Goal: Task Accomplishment & Management: Manage account settings

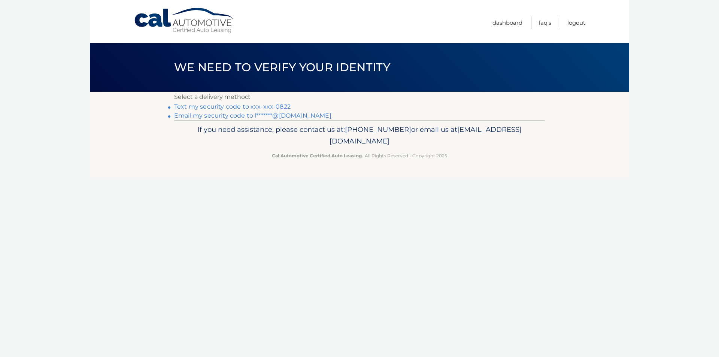
click at [259, 105] on link "Text my security code to xxx-xxx-0822" at bounding box center [232, 106] width 117 height 7
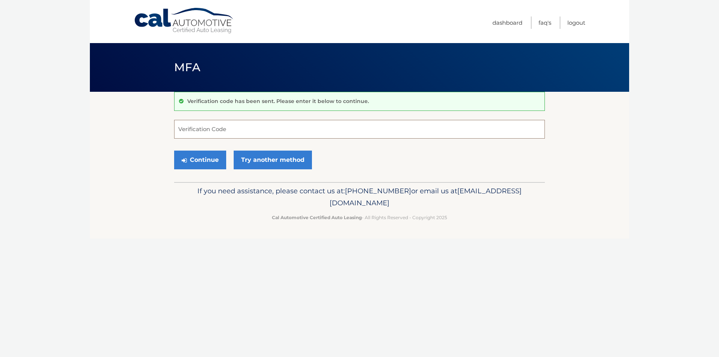
click at [248, 127] on input "Verification Code" at bounding box center [359, 129] width 371 height 19
type input "443697"
click at [174, 151] on button "Continue" at bounding box center [200, 160] width 52 height 19
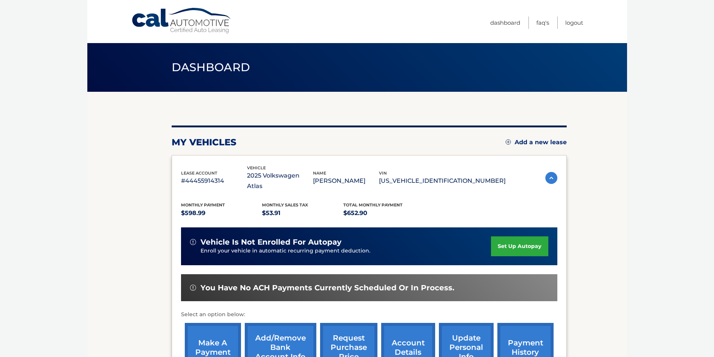
click at [502, 236] on link "set up autopay" at bounding box center [519, 246] width 57 height 20
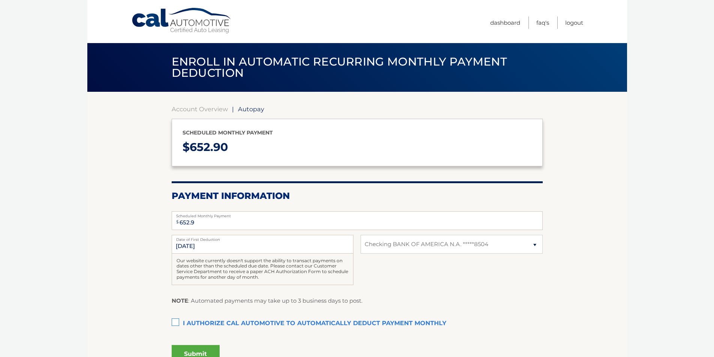
select select "ZjNhMTg1MmMtMzkyZi00NTI1LWJjMTAtMjQ0NDUyODU5NzQ1"
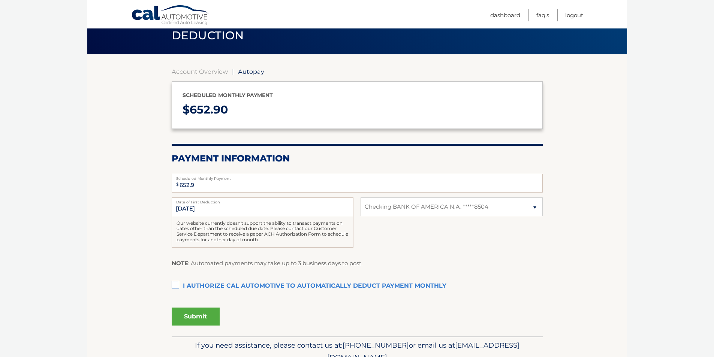
click at [175, 284] on label "I authorize cal automotive to automatically deduct payment monthly This checkbo…" at bounding box center [357, 286] width 371 height 15
click at [0, 0] on input "I authorize cal automotive to automatically deduct payment monthly This checkbo…" at bounding box center [0, 0] width 0 height 0
click at [199, 318] on button "Submit" at bounding box center [196, 317] width 48 height 18
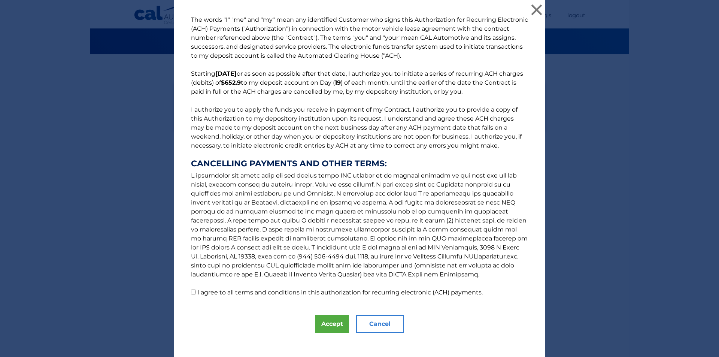
click at [191, 293] on input "I agree to all terms and conditions in this authorization for recurring electro…" at bounding box center [193, 292] width 5 height 5
checkbox input "true"
click at [321, 330] on button "Accept" at bounding box center [332, 324] width 34 height 18
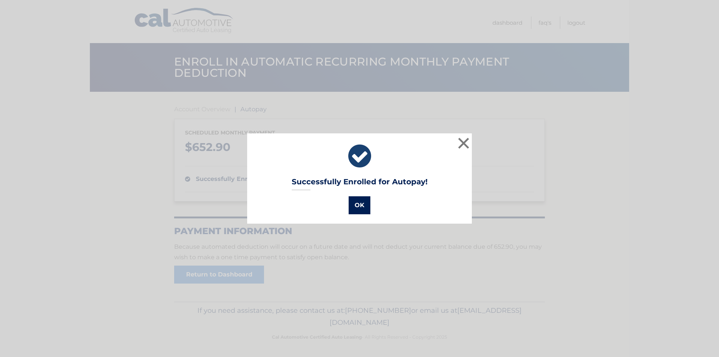
click at [362, 200] on button "OK" at bounding box center [360, 205] width 22 height 18
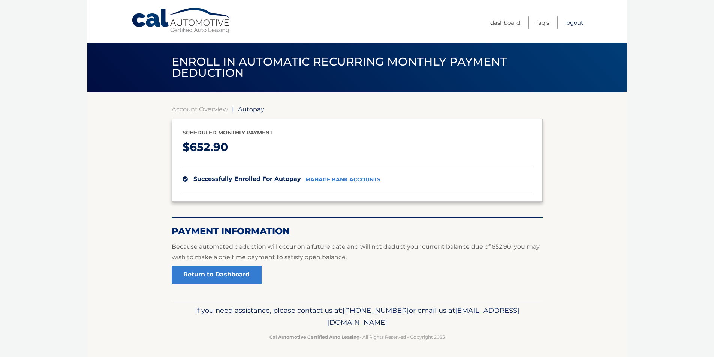
click at [575, 23] on link "Logout" at bounding box center [574, 22] width 18 height 12
